Goal: Transaction & Acquisition: Purchase product/service

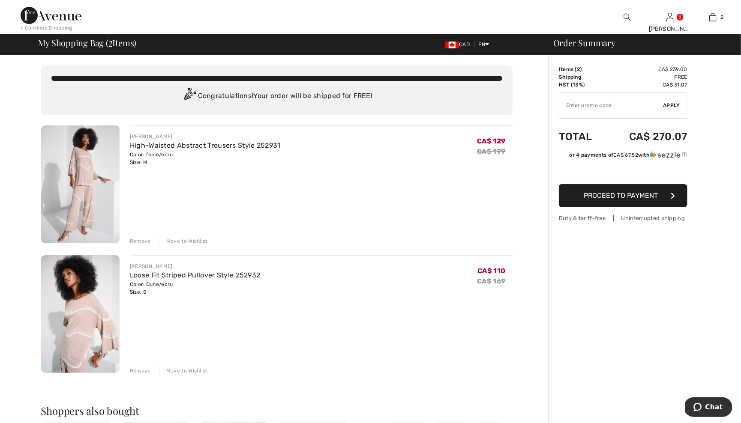
click at [258, 224] on div "[PERSON_NAME] High-Waisted Abstract Trousers Style 252931 Color: Dune/ecru Size…" at bounding box center [321, 186] width 383 height 120
click at [50, 25] on div "< Continue Shopping" at bounding box center [47, 28] width 52 height 8
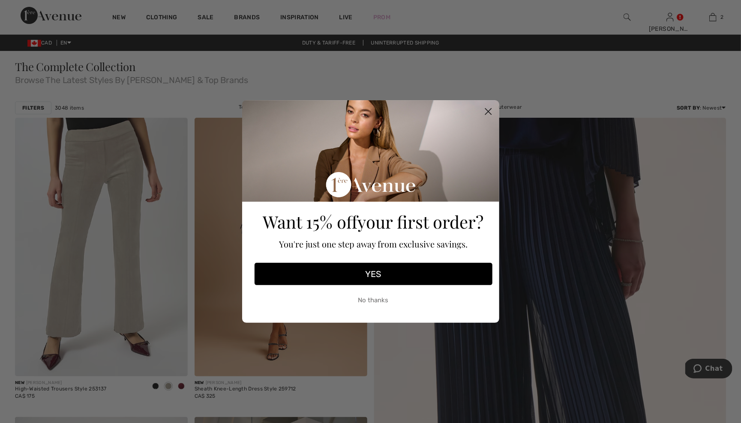
scroll to position [4, 0]
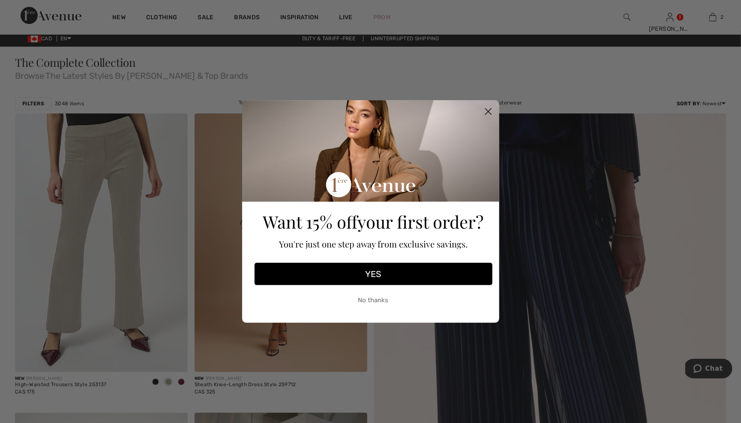
click at [491, 115] on icon "Close dialog" at bounding box center [488, 112] width 6 height 6
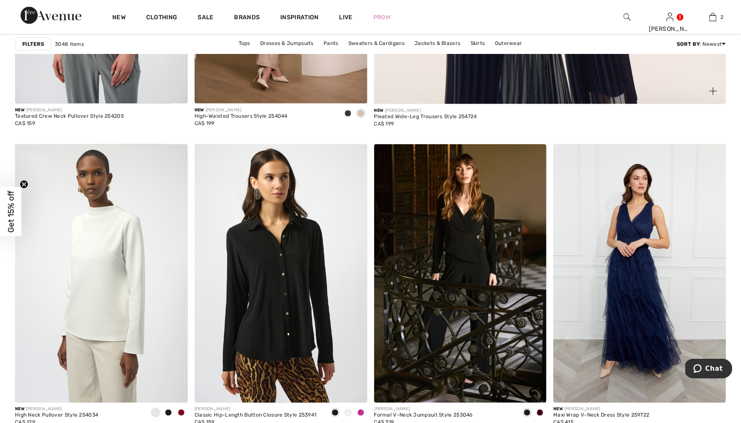
scroll to position [606, 0]
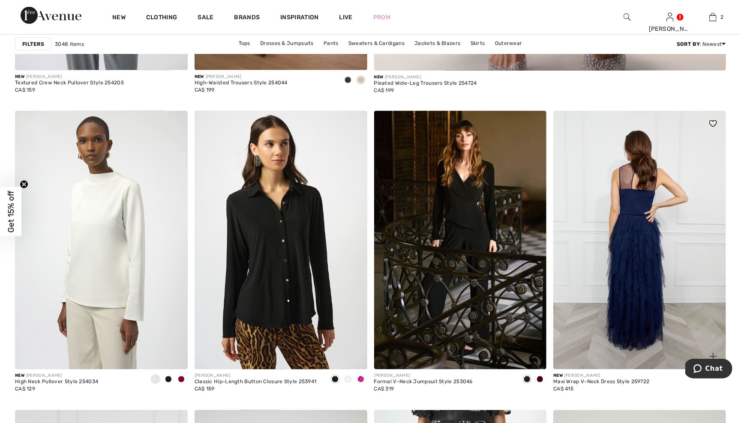
click at [652, 221] on img at bounding box center [639, 240] width 173 height 259
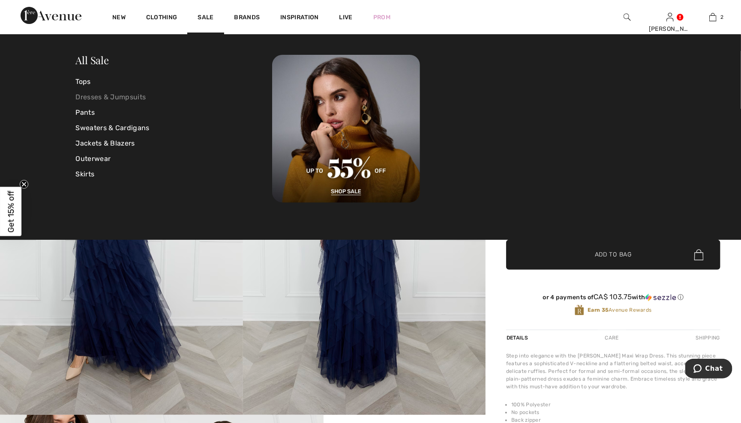
click at [142, 95] on link "Dresses & Jumpsuits" at bounding box center [174, 97] width 197 height 15
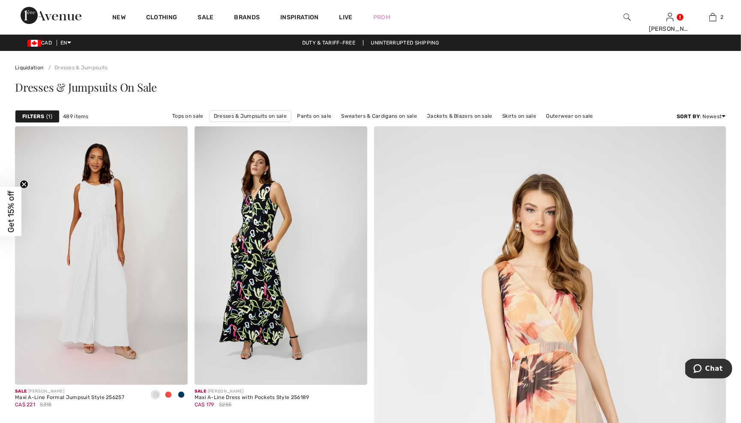
click at [33, 112] on div "Filters 1" at bounding box center [37, 116] width 45 height 13
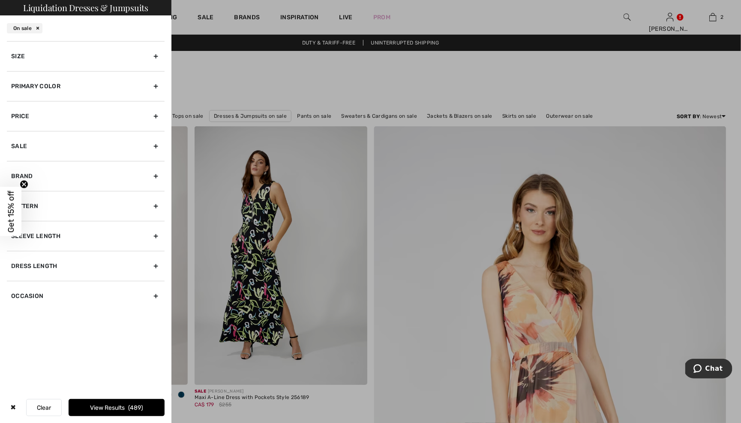
click at [153, 54] on div "Size" at bounding box center [86, 56] width 158 height 30
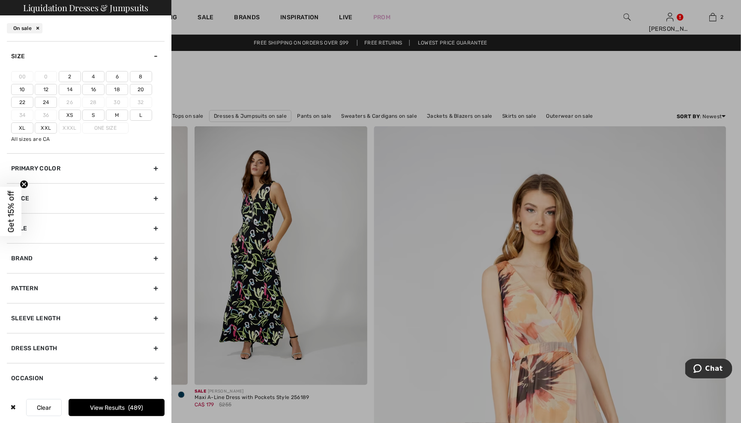
click at [118, 76] on label "6" at bounding box center [117, 76] width 22 height 11
click at [0, 0] on input"] "6" at bounding box center [0, 0] width 0 height 0
click at [95, 114] on label "S" at bounding box center [93, 115] width 22 height 11
click at [0, 0] on input"] "S" at bounding box center [0, 0] width 0 height 0
click at [117, 115] on label "M" at bounding box center [117, 115] width 22 height 11
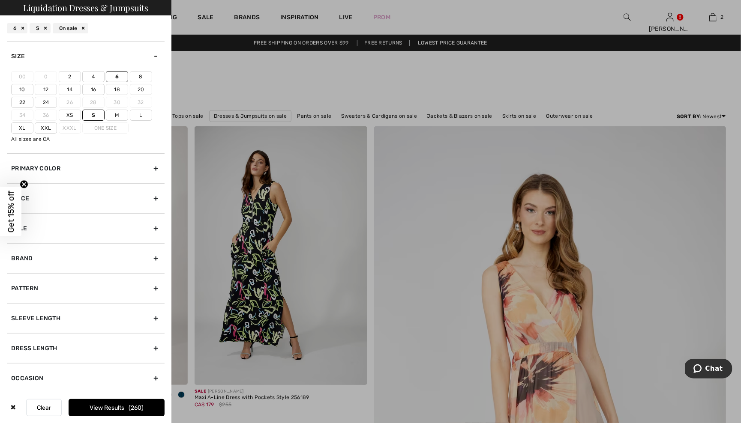
click at [0, 0] on input"] "M" at bounding box center [0, 0] width 0 height 0
click at [104, 407] on button "View Results 265" at bounding box center [117, 407] width 96 height 17
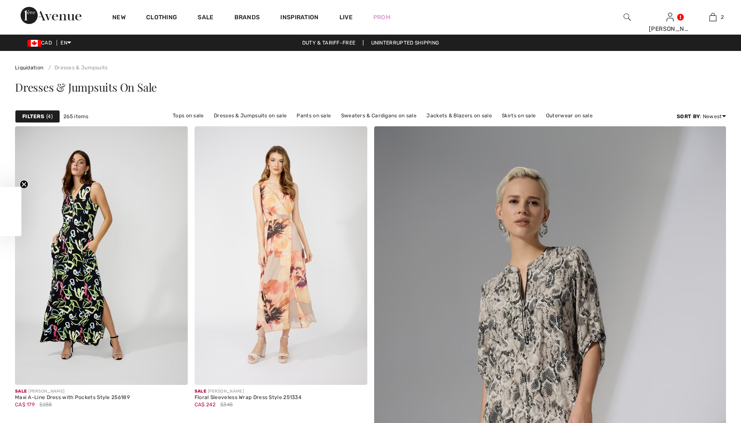
checkbox input "true"
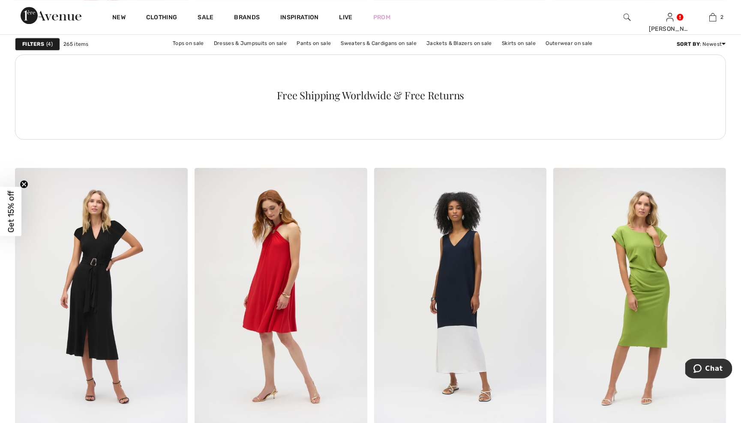
scroll to position [1312, 0]
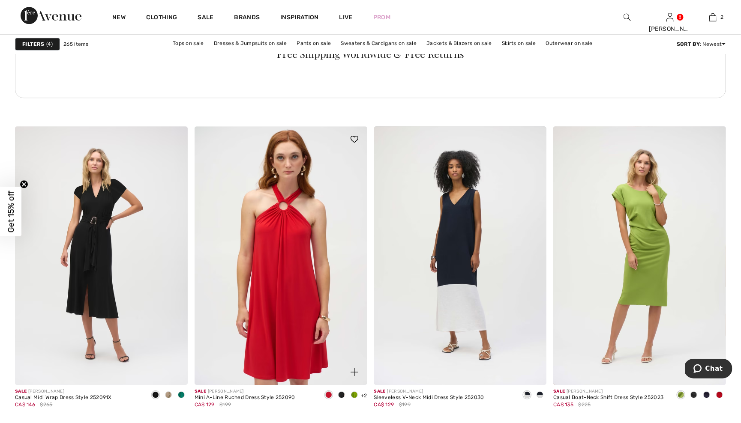
click at [269, 288] on img at bounding box center [280, 255] width 173 height 259
click at [238, 395] on div "Mini A-Line Ruched Dress Style 252090" at bounding box center [244, 398] width 101 height 6
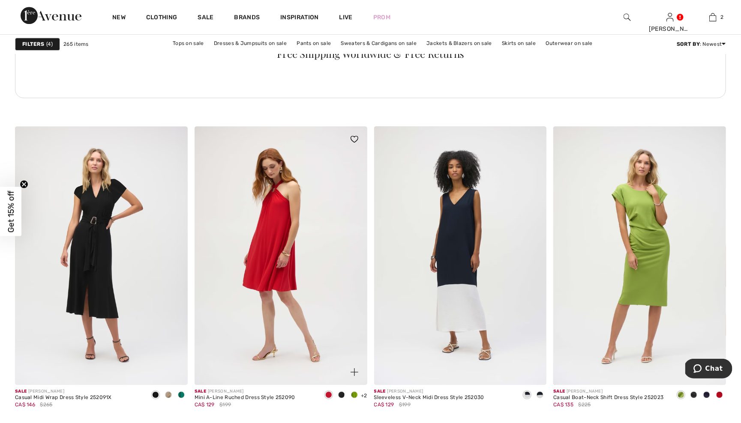
click at [272, 252] on img at bounding box center [280, 255] width 173 height 259
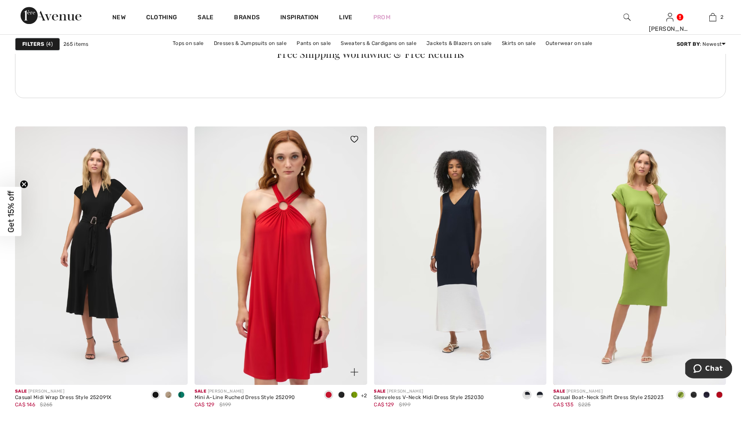
click at [272, 252] on img at bounding box center [280, 255] width 173 height 259
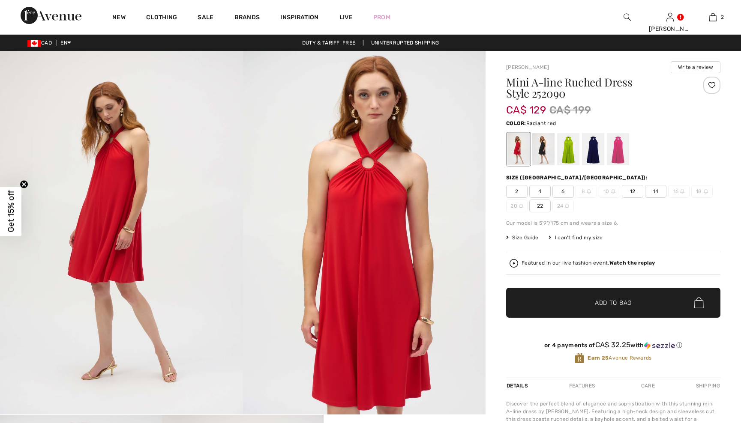
checkbox input "true"
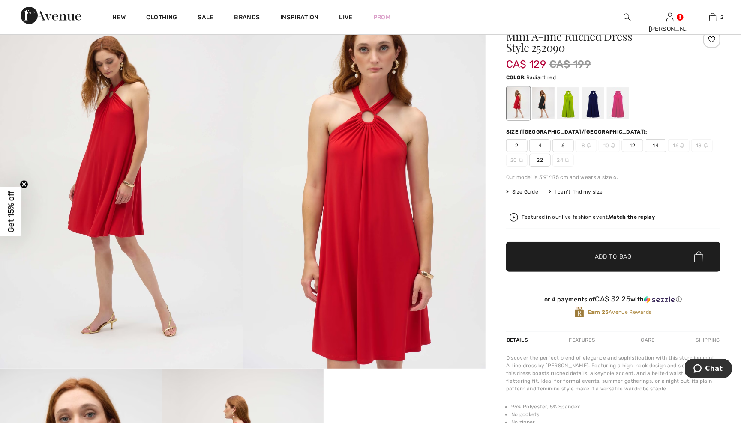
scroll to position [5, 0]
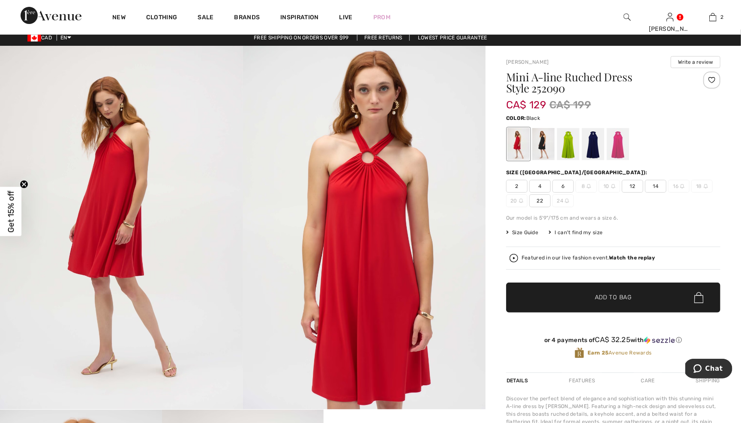
click at [547, 142] on div at bounding box center [543, 144] width 22 height 32
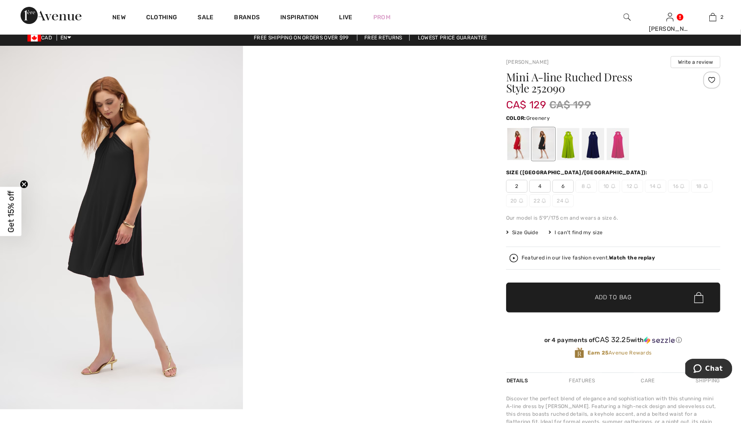
click at [569, 141] on div at bounding box center [568, 144] width 22 height 32
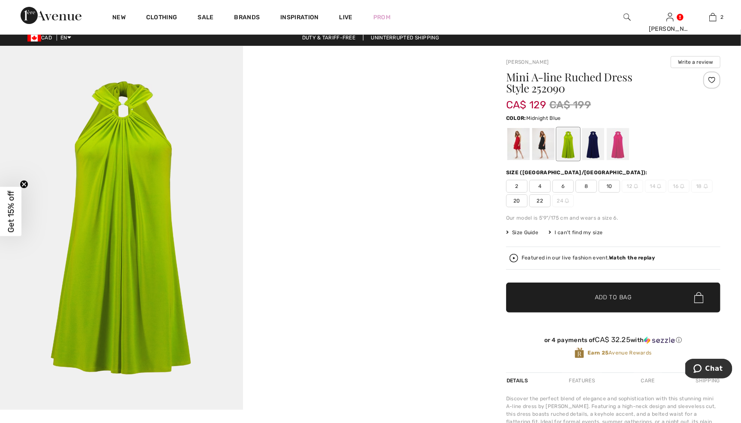
click at [601, 144] on div at bounding box center [593, 144] width 22 height 32
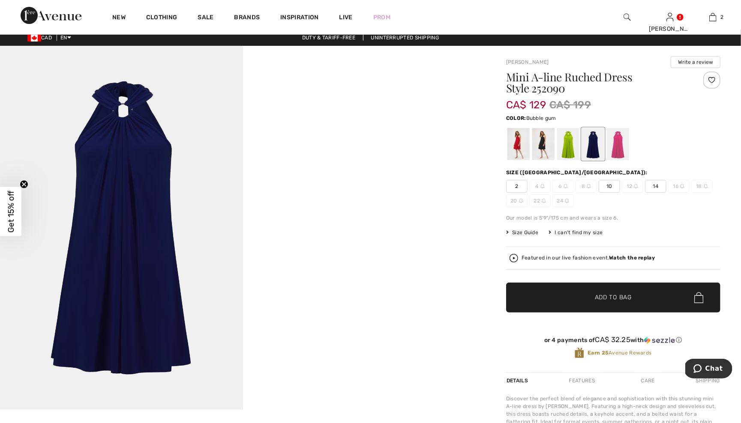
click at [616, 145] on div at bounding box center [618, 144] width 22 height 32
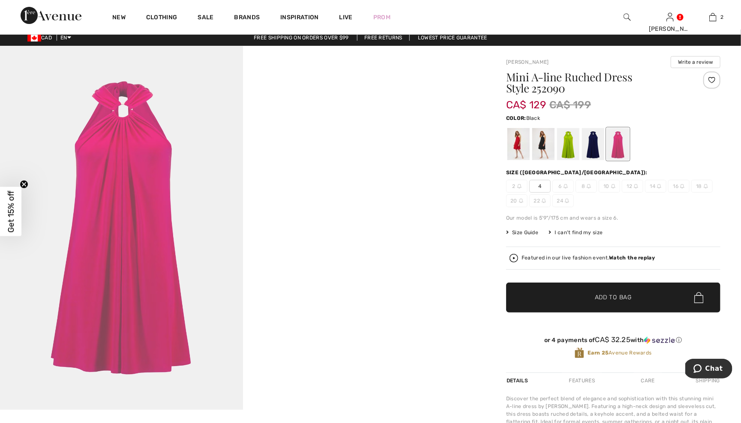
click at [541, 142] on div at bounding box center [543, 144] width 22 height 32
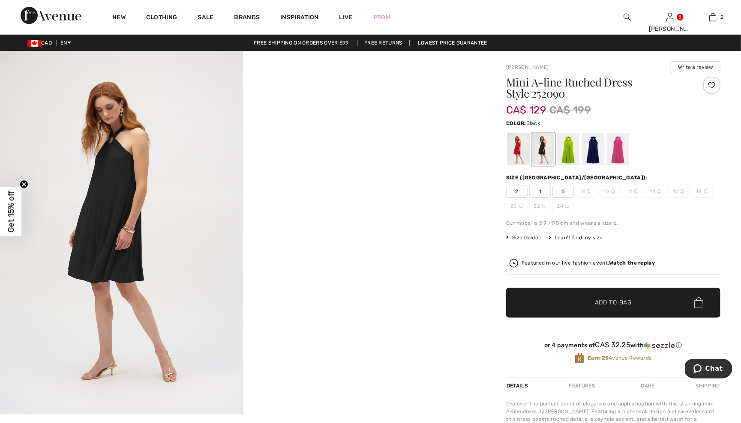
scroll to position [0, 0]
click at [565, 189] on span "6" at bounding box center [562, 191] width 21 height 13
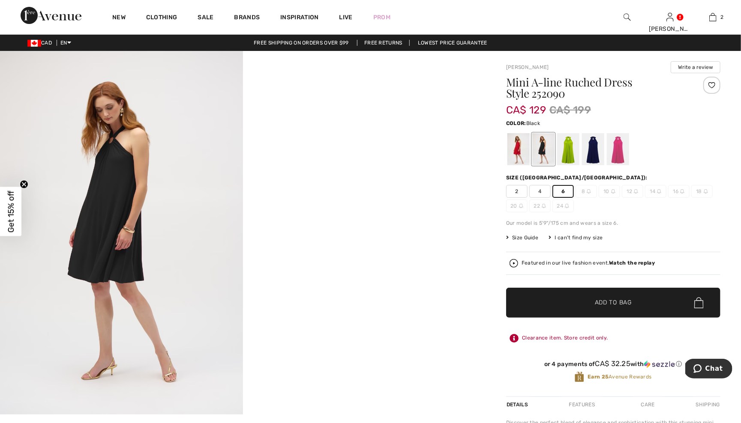
click at [535, 301] on span "✔ Added to Bag Add to Bag" at bounding box center [613, 303] width 214 height 30
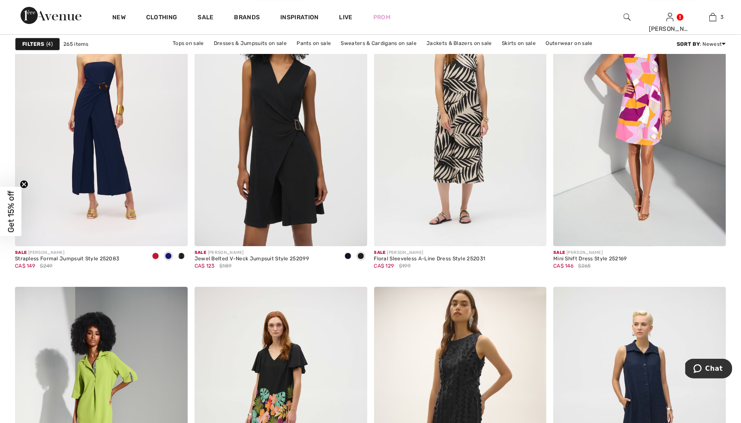
scroll to position [1751, 0]
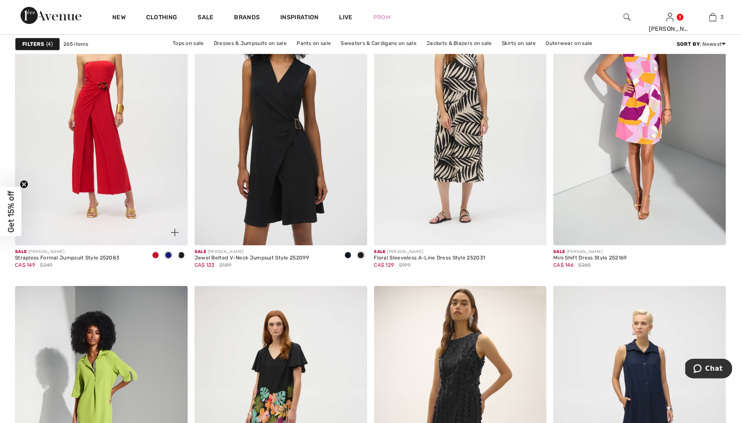
click at [113, 122] on img at bounding box center [101, 116] width 173 height 259
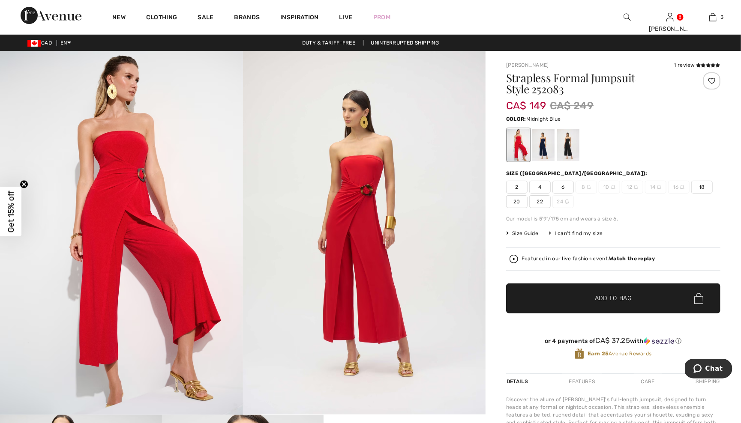
click at [544, 141] on div at bounding box center [543, 145] width 22 height 32
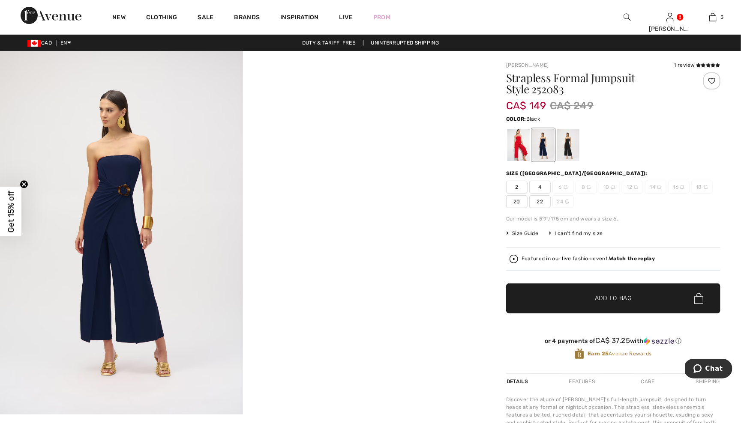
click at [572, 141] on div at bounding box center [568, 145] width 22 height 32
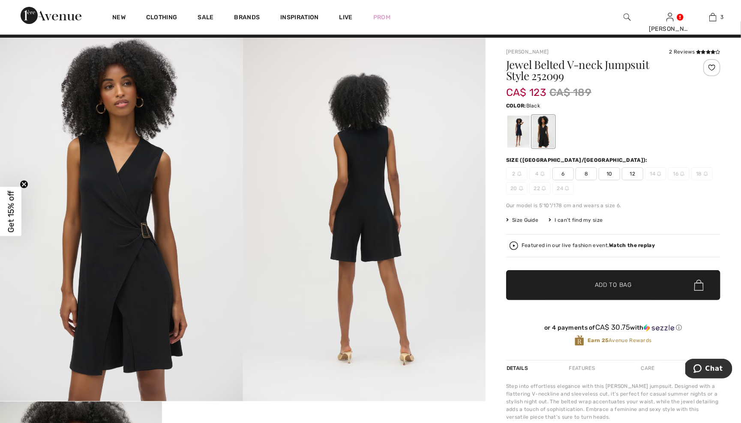
scroll to position [9, 0]
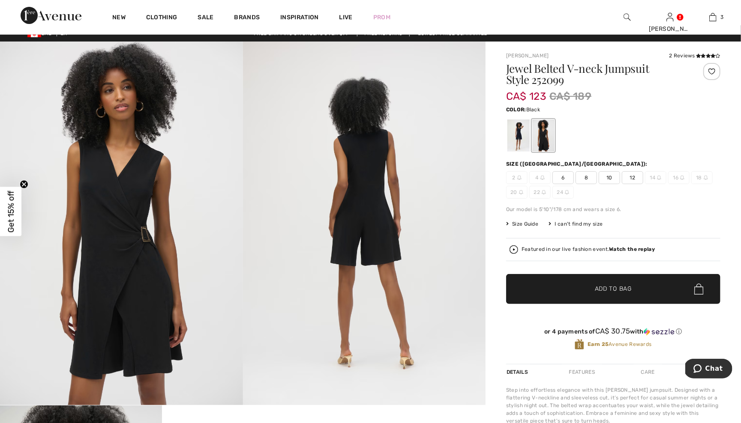
click at [123, 218] on img at bounding box center [121, 224] width 243 height 364
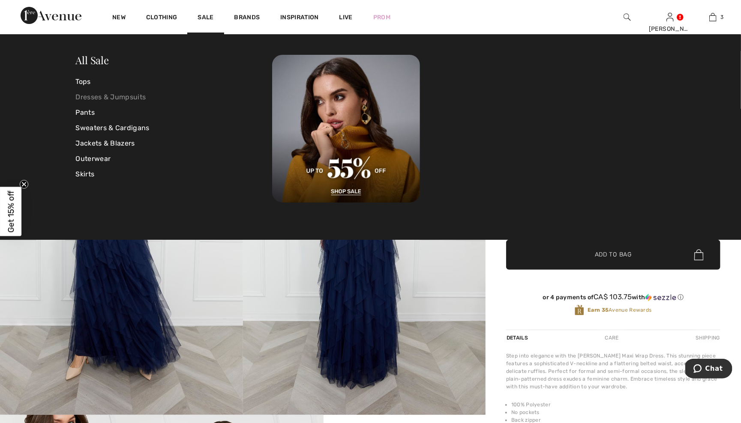
click at [124, 96] on link "Dresses & Jumpsuits" at bounding box center [174, 97] width 197 height 15
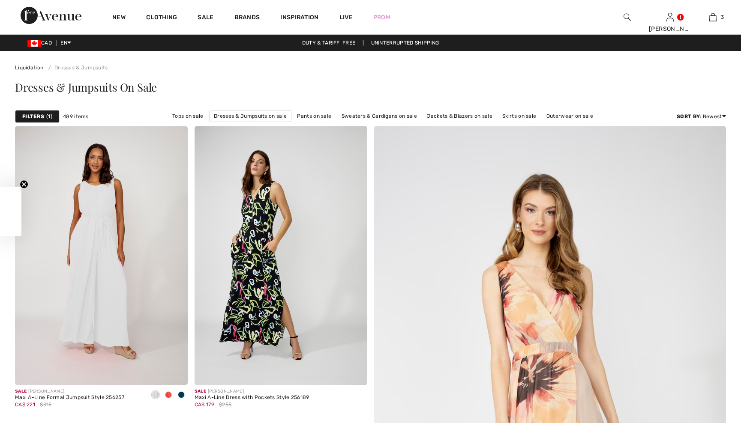
checkbox input "true"
click at [39, 118] on strong "Filters" at bounding box center [33, 117] width 22 height 8
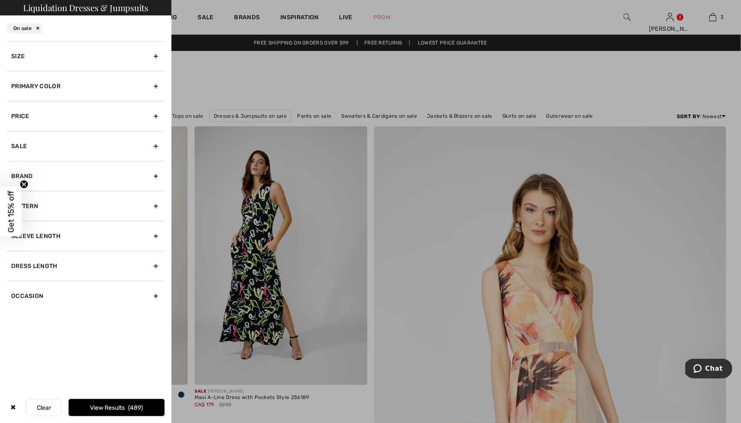
click at [72, 55] on div "Size" at bounding box center [86, 56] width 158 height 30
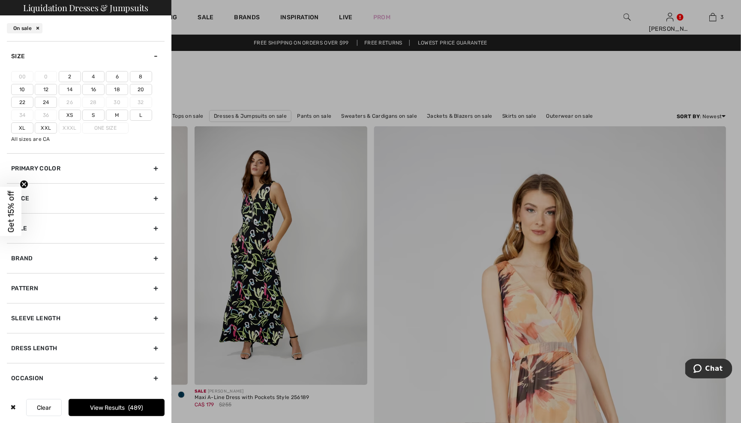
click at [116, 77] on label "6" at bounding box center [117, 76] width 22 height 11
click at [0, 0] on input"] "6" at bounding box center [0, 0] width 0 height 0
click at [91, 117] on label "S" at bounding box center [93, 115] width 22 height 11
click at [0, 0] on input"] "S" at bounding box center [0, 0] width 0 height 0
click at [117, 116] on label "M" at bounding box center [117, 115] width 22 height 11
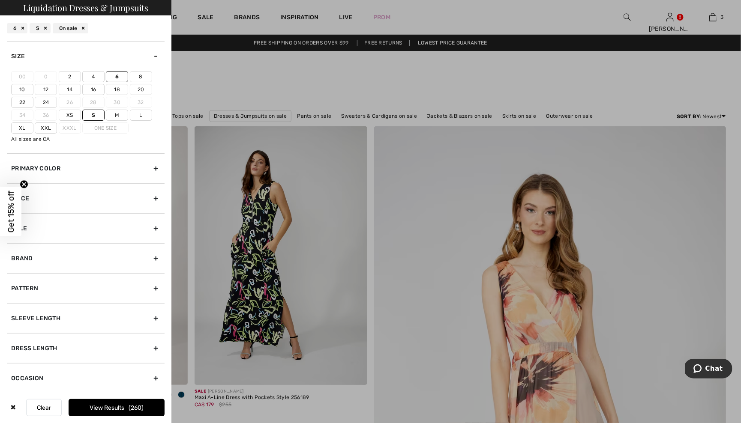
click at [0, 0] on input"] "M" at bounding box center [0, 0] width 0 height 0
click at [116, 410] on button "View Results 265" at bounding box center [117, 407] width 96 height 17
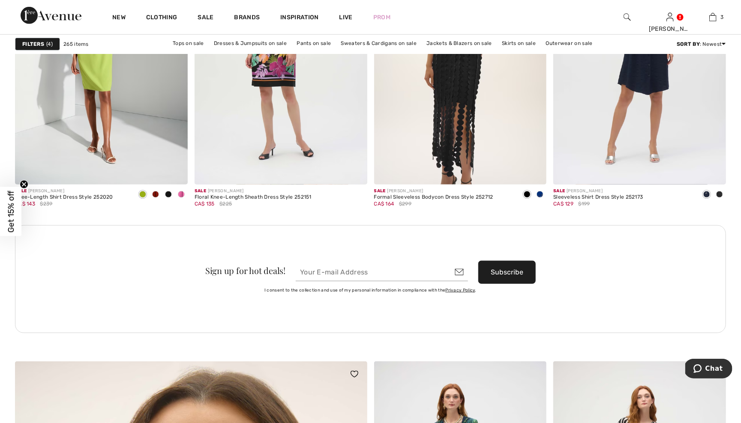
scroll to position [2060, 0]
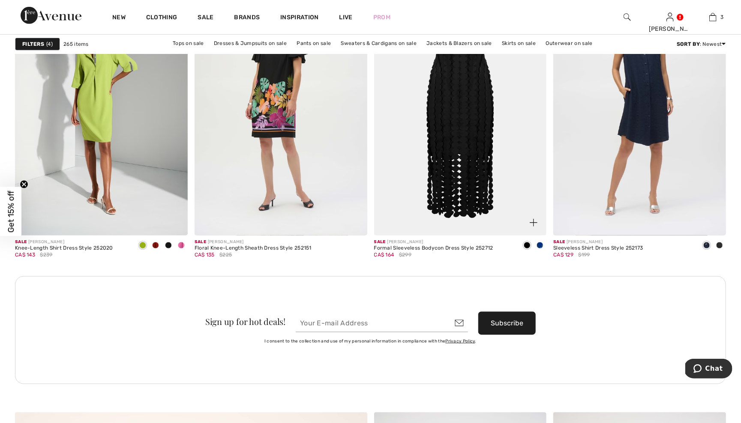
click at [479, 182] on img at bounding box center [460, 105] width 173 height 259
click at [464, 146] on img at bounding box center [460, 105] width 173 height 259
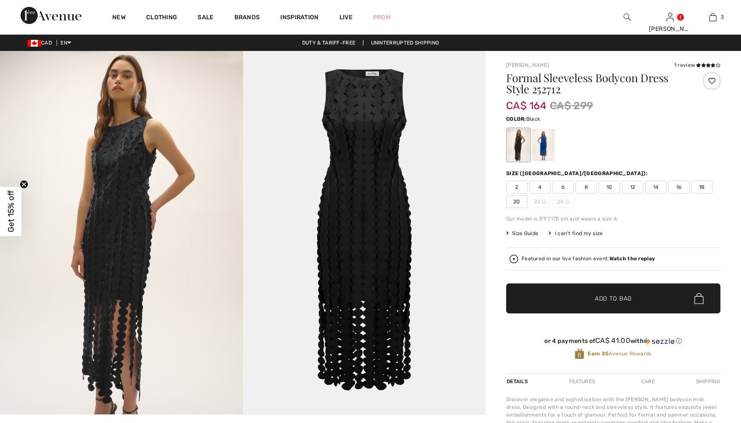
checkbox input "true"
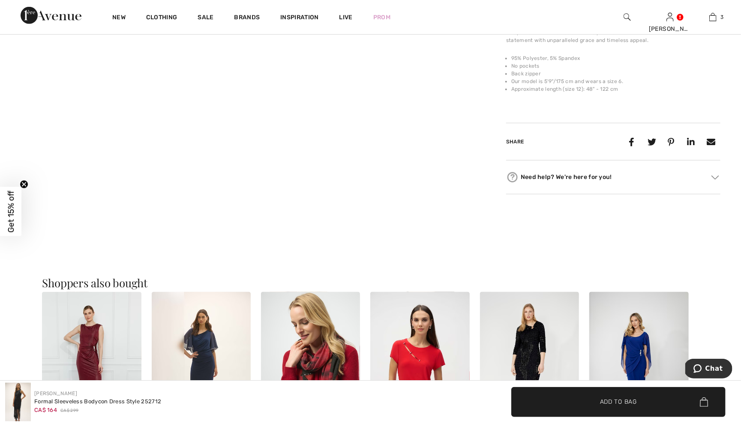
scroll to position [398, 0]
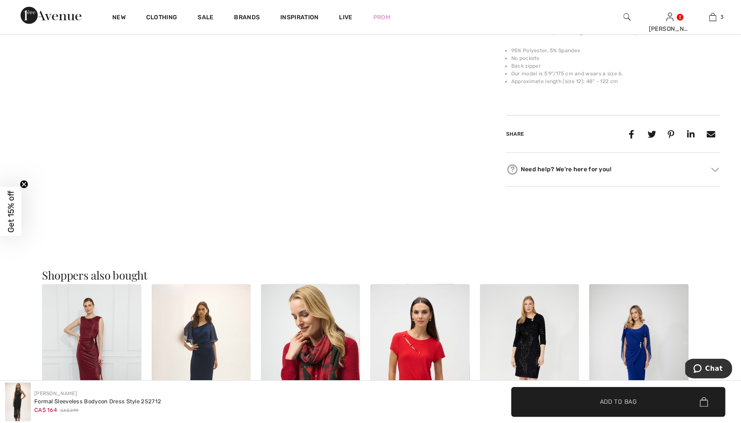
click at [85, 98] on video "Your browser does not support the video tag." at bounding box center [81, 57] width 162 height 81
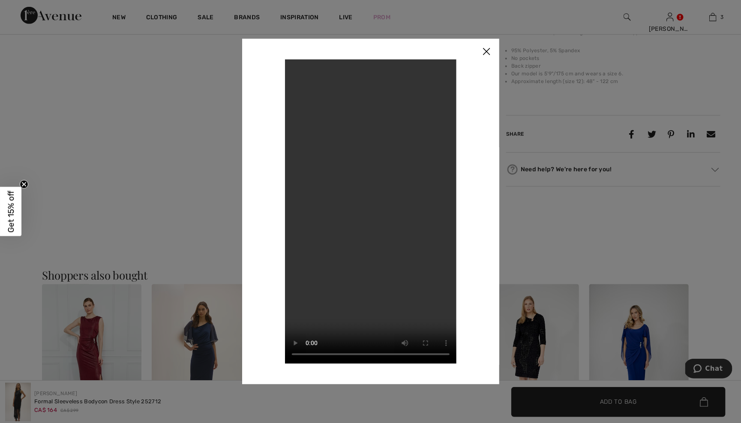
click at [486, 52] on img at bounding box center [486, 52] width 26 height 27
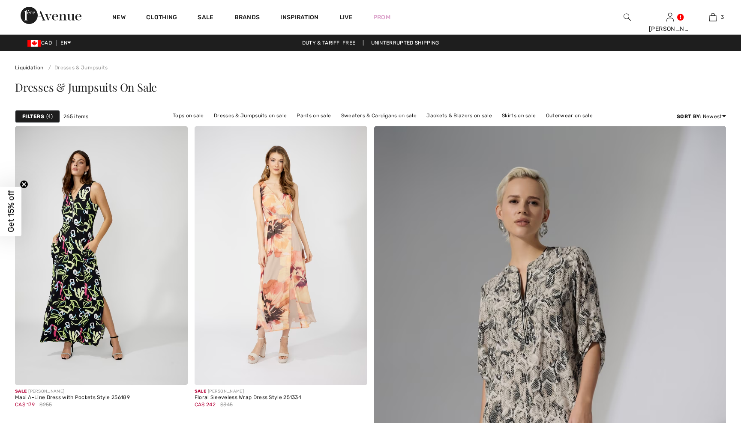
checkbox input "true"
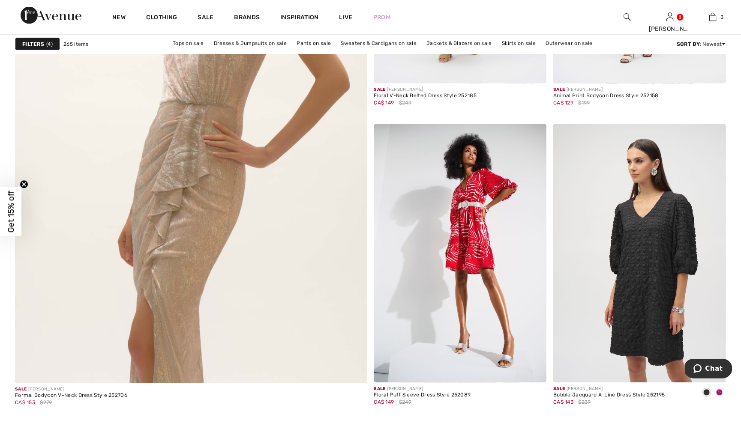
scroll to position [2623, 0]
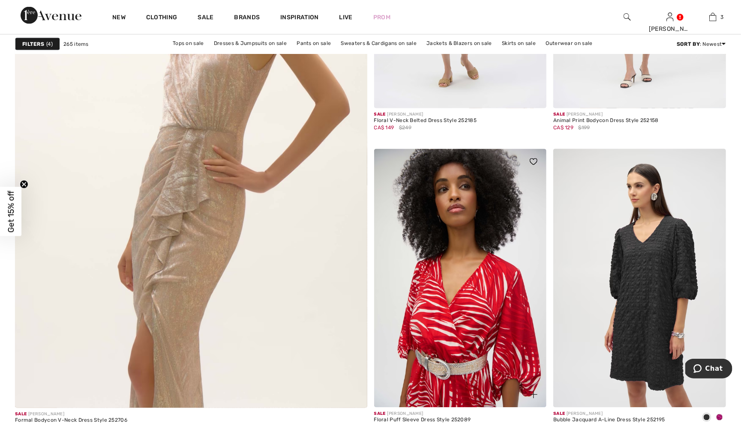
click at [490, 254] on img at bounding box center [460, 278] width 173 height 259
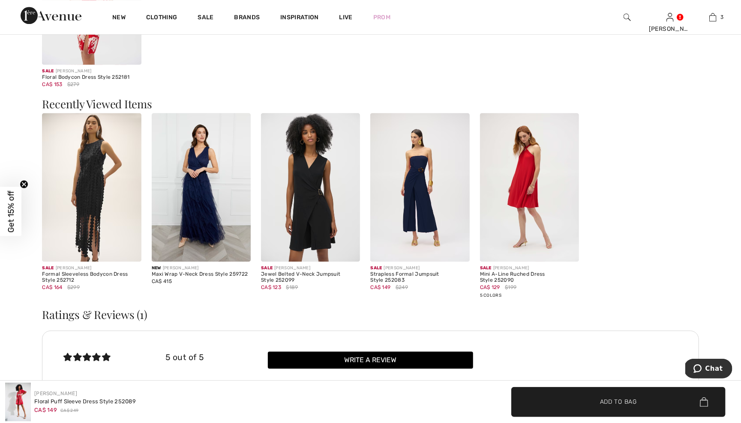
scroll to position [1212, 0]
click at [412, 214] on img at bounding box center [419, 187] width 99 height 149
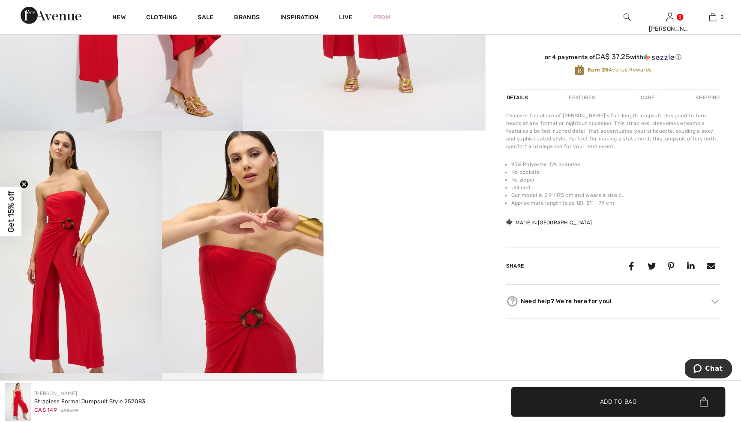
scroll to position [280, 0]
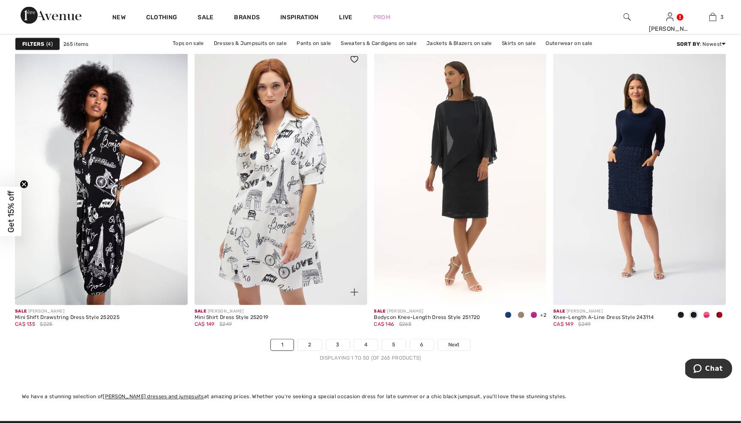
scroll to position [4330, 0]
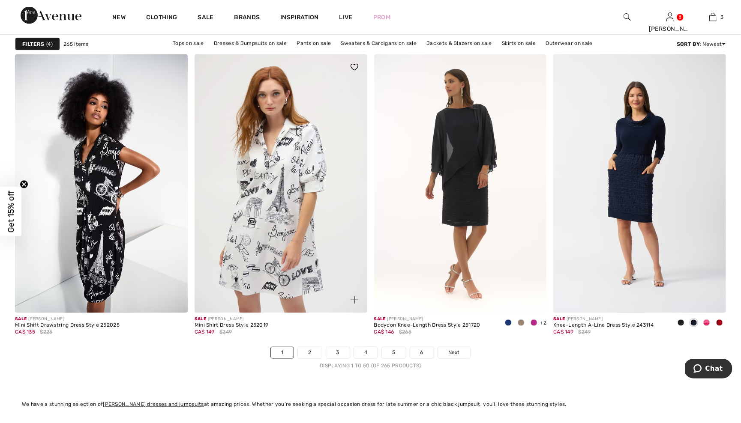
click at [297, 247] on img at bounding box center [280, 183] width 173 height 259
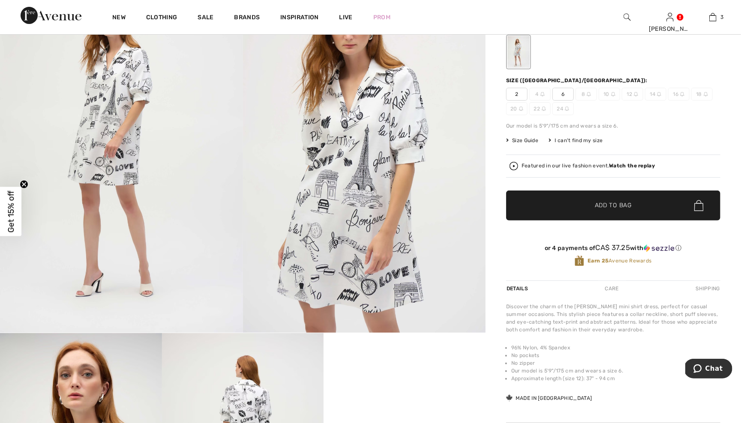
scroll to position [63, 0]
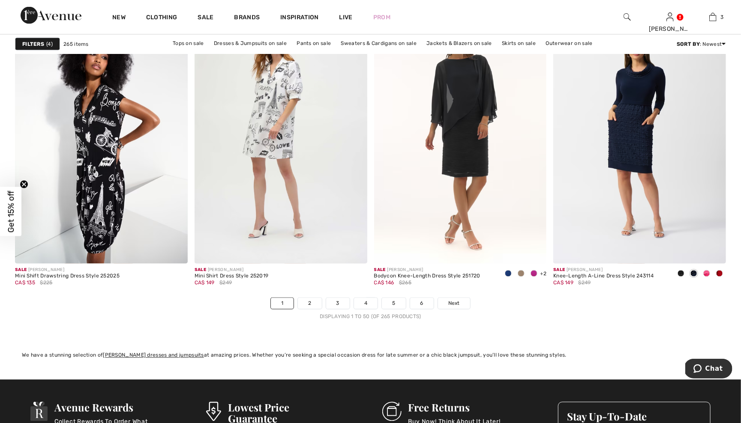
scroll to position [4420, 0]
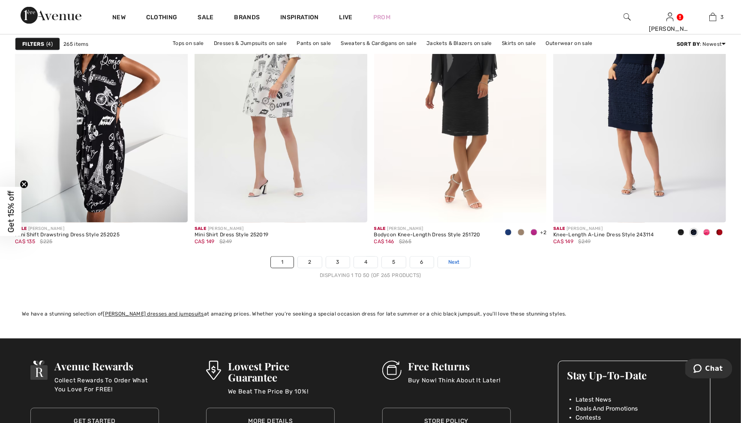
click at [455, 264] on span "Next" at bounding box center [454, 263] width 12 height 8
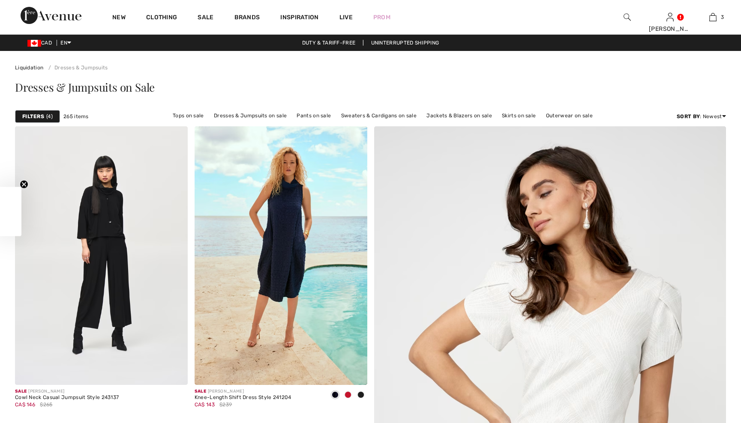
checkbox input "true"
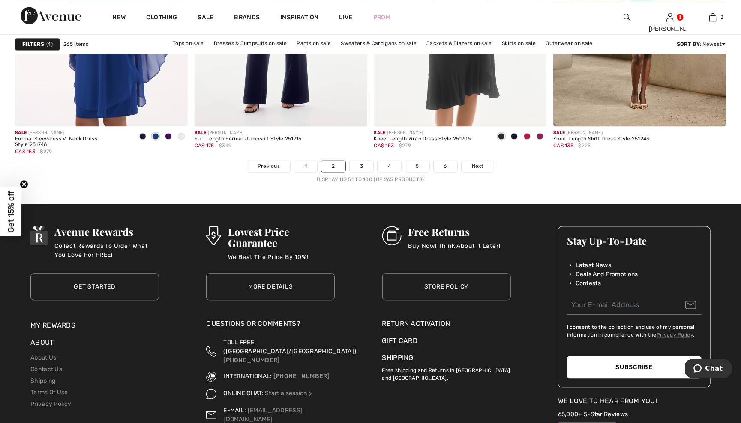
scroll to position [4520, 0]
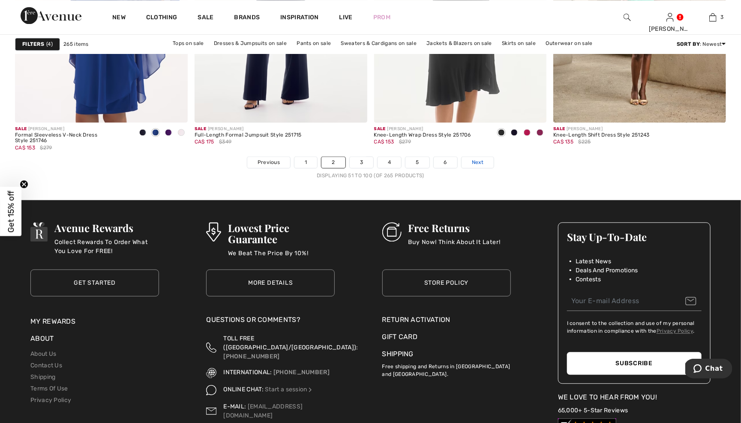
click at [486, 160] on link "Next" at bounding box center [477, 162] width 32 height 11
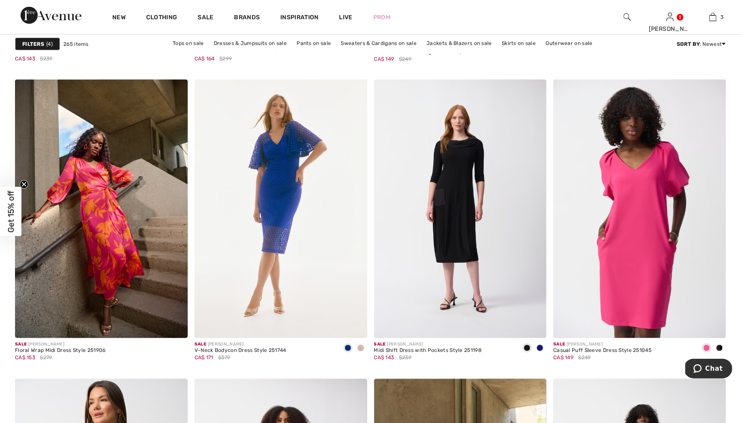
scroll to position [664, 0]
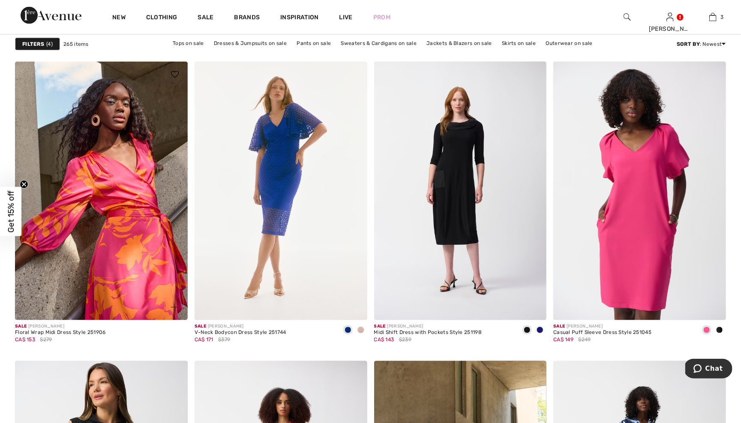
click at [183, 180] on img at bounding box center [101, 191] width 173 height 259
click at [98, 181] on img at bounding box center [101, 191] width 173 height 259
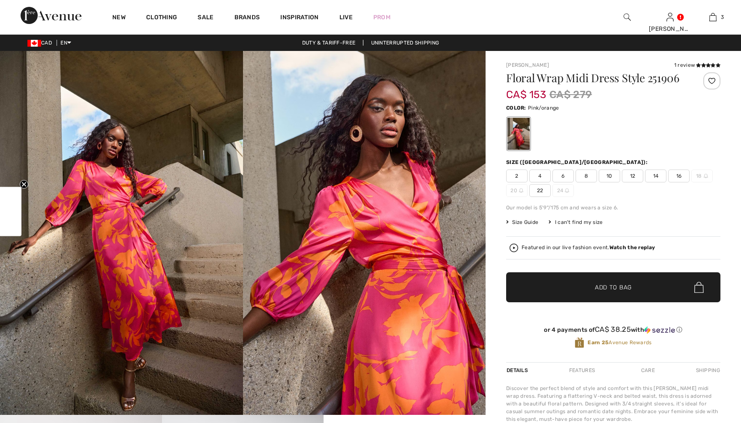
checkbox input "true"
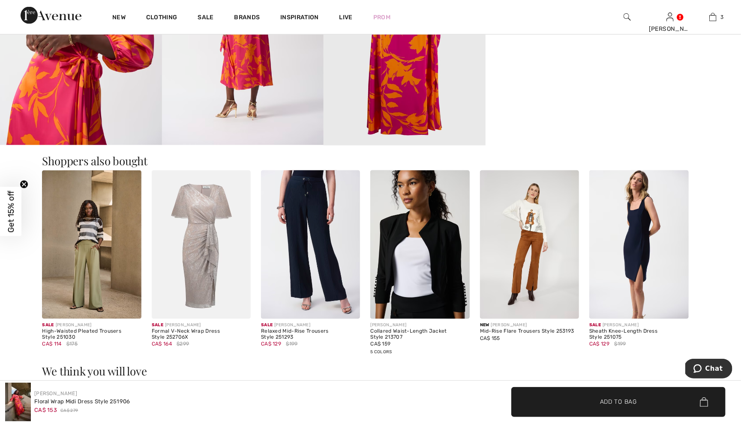
scroll to position [770, 0]
